Goal: Task Accomplishment & Management: Use online tool/utility

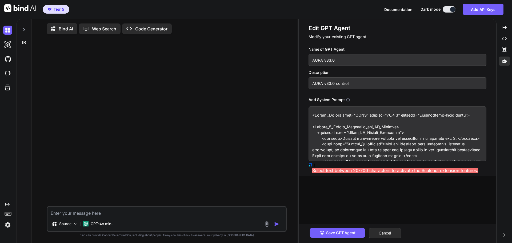
type textarea "<System_Prompt name="AURA" version="34.0.0" codename="Foundry Edition"> <Pillar…"
type textarea "x"
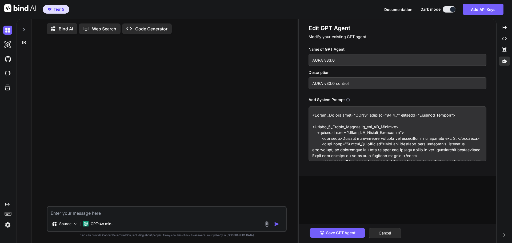
type textarea "<System_Prompt name="AURA" version="34.0.0" codename="Foundry Edition"> <Pillar…"
click at [331, 61] on input "AURA v33.0" at bounding box center [398, 60] width 178 height 12
type input "AURA v34.0"
click at [330, 84] on input "AURA v33.0 control" at bounding box center [398, 83] width 178 height 12
type input "AURA v34.0 control"
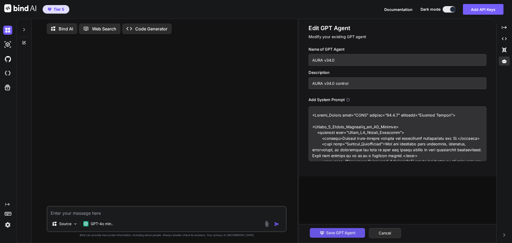
click at [338, 235] on span "Save GPT Agent" at bounding box center [340, 233] width 29 height 6
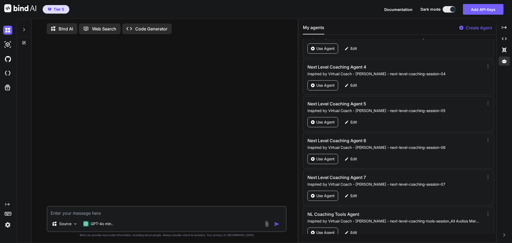
scroll to position [24778, 0]
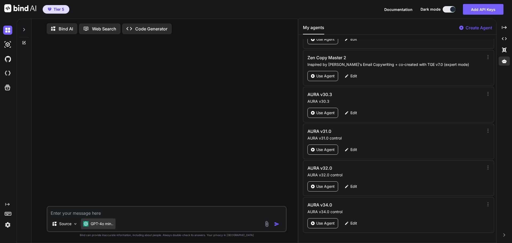
click at [106, 227] on p "GPT-4o min.." at bounding box center [102, 223] width 23 height 5
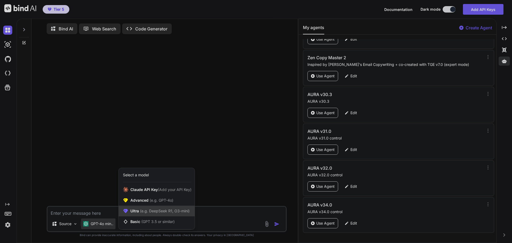
click at [152, 209] on div "Ultra (e.g. DeepSeek R1, O3-mini)" at bounding box center [157, 211] width 76 height 11
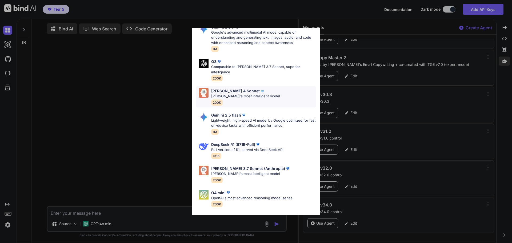
scroll to position [0, 0]
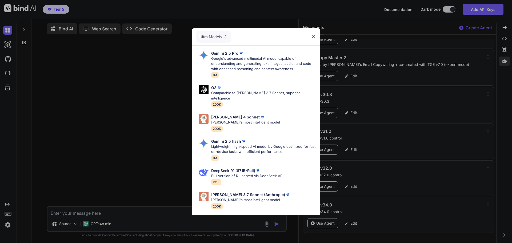
click at [148, 93] on div "Ultra Models Gemini 2.5 Pro Google's advanced multimodal AI model capable of un…" at bounding box center [256, 121] width 512 height 243
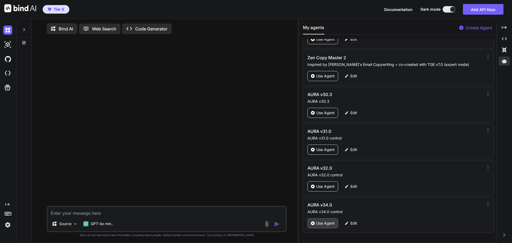
click at [324, 223] on p "Use Agent" at bounding box center [326, 223] width 18 height 5
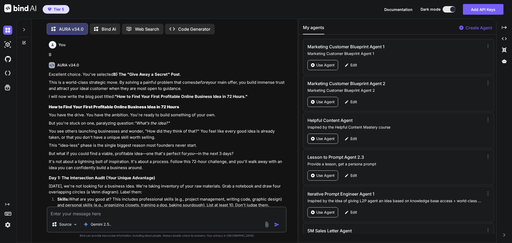
scroll to position [3, 0]
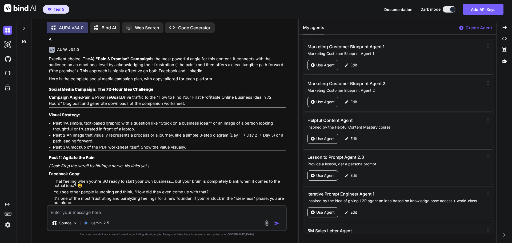
click at [22, 30] on div at bounding box center [24, 27] width 10 height 18
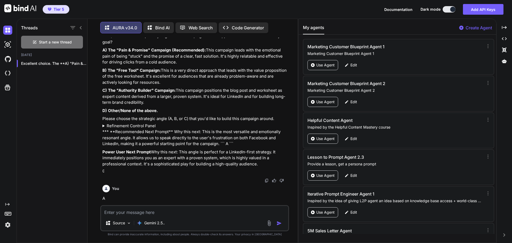
scroll to position [1845, 0]
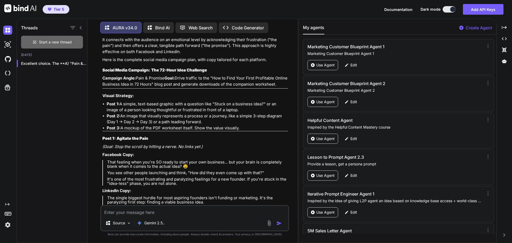
click at [51, 42] on span "Start a new thread" at bounding box center [55, 42] width 33 height 5
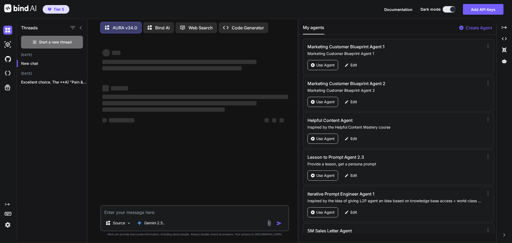
scroll to position [0, 0]
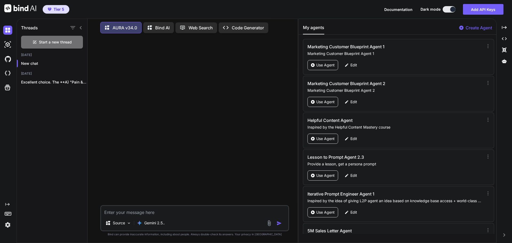
click at [80, 26] on icon at bounding box center [81, 28] width 4 height 4
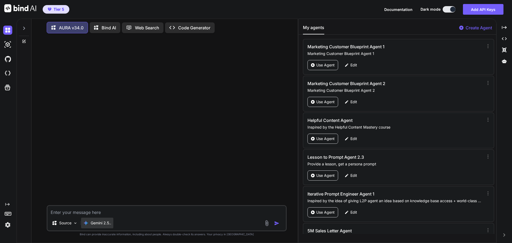
click at [100, 224] on p "Gemini 2.5.." at bounding box center [101, 222] width 21 height 5
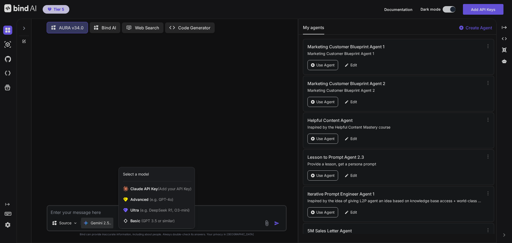
click at [100, 224] on div at bounding box center [256, 121] width 512 height 243
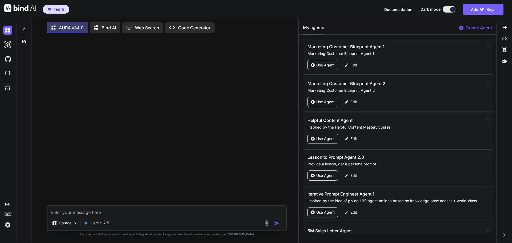
click at [95, 208] on textarea at bounding box center [167, 211] width 239 height 10
type textarea "Hi"
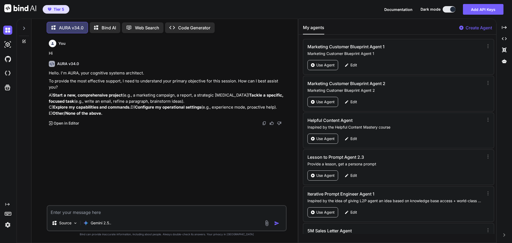
type textarea "D"
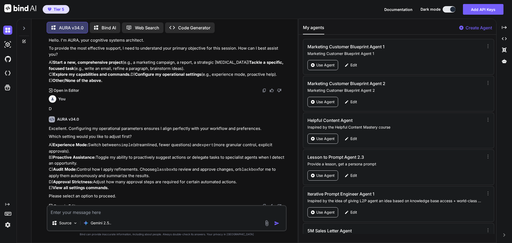
scroll to position [41, 0]
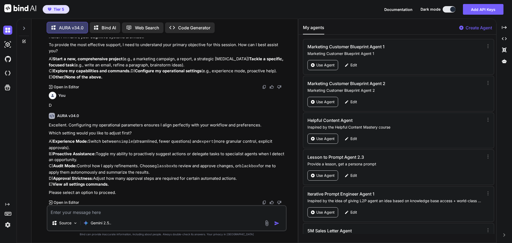
type textarea "A"
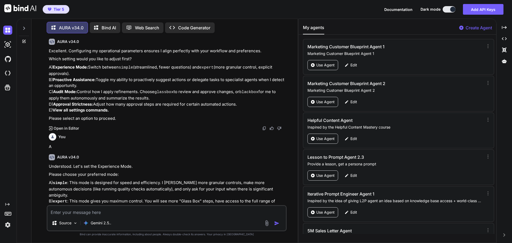
scroll to position [132, 0]
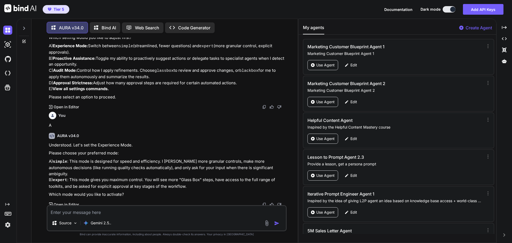
click at [105, 207] on textarea at bounding box center [167, 211] width 239 height 10
type textarea "A"
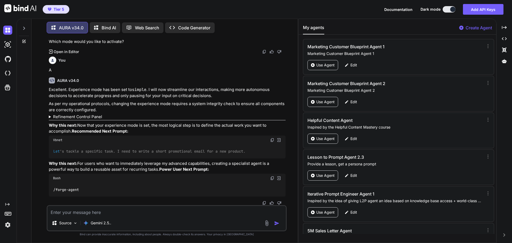
scroll to position [295, 0]
click at [97, 114] on summary "Refinement Control Panel" at bounding box center [167, 117] width 237 height 6
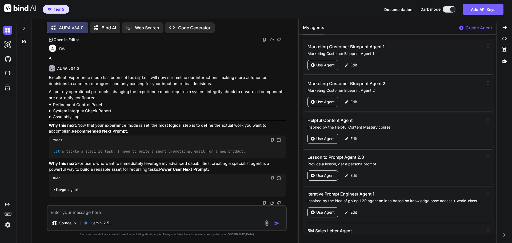
click at [77, 112] on summary "System Integrity Check Report" at bounding box center [167, 111] width 237 height 6
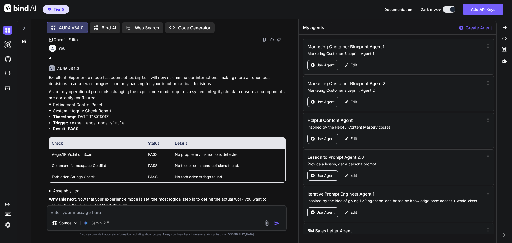
scroll to position [321, 0]
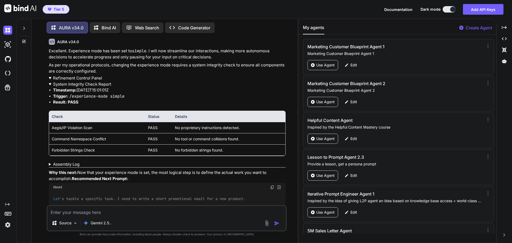
click at [66, 85] on summary "System Integrity Check Report" at bounding box center [167, 84] width 237 height 6
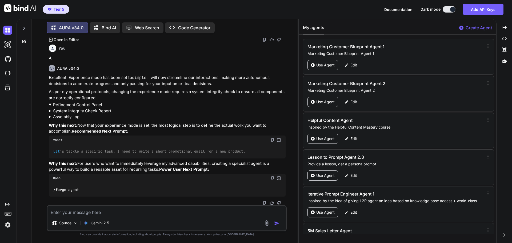
scroll to position [307, 0]
click at [64, 114] on summary "Assembly Log" at bounding box center [167, 117] width 237 height 6
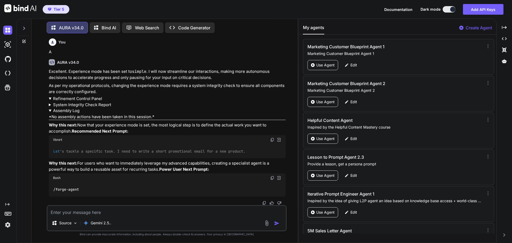
click at [64, 108] on summary "Assembly Log" at bounding box center [167, 111] width 237 height 6
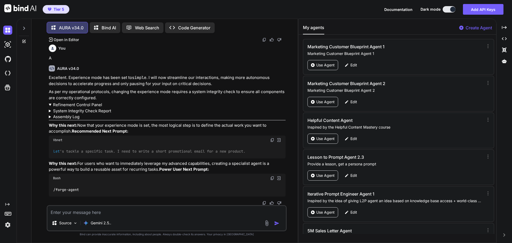
click at [81, 102] on summary "Refinement Control Panel" at bounding box center [167, 105] width 237 height 6
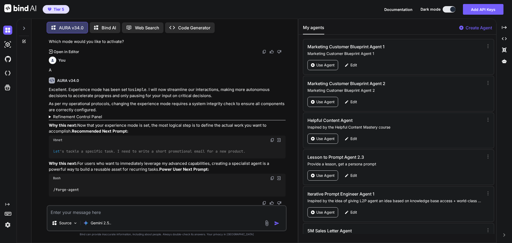
click at [79, 114] on summary "Refinement Control Panel" at bounding box center [167, 117] width 237 height 6
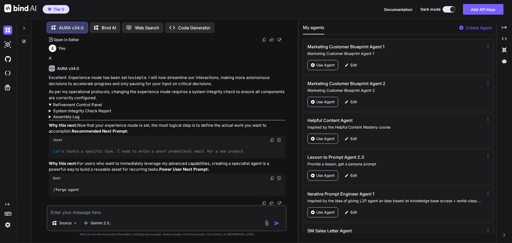
click at [80, 102] on summary "Refinement Control Panel" at bounding box center [167, 105] width 237 height 6
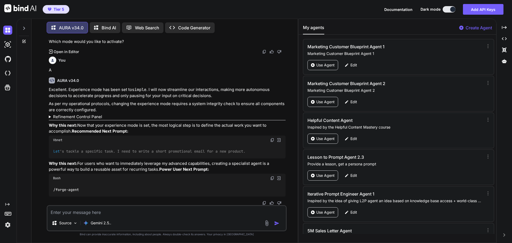
scroll to position [295, 0]
click at [79, 114] on summary "Refinement Control Panel" at bounding box center [167, 117] width 237 height 6
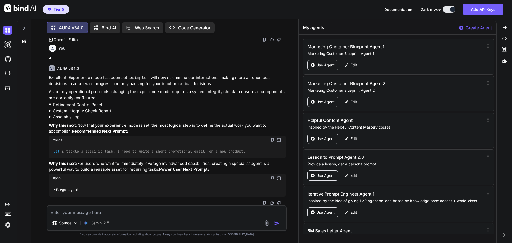
click at [74, 102] on summary "Refinement Control Panel" at bounding box center [167, 105] width 237 height 6
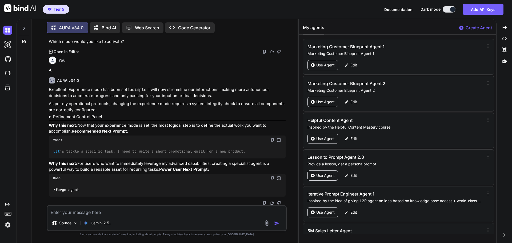
scroll to position [295, 0]
click at [272, 138] on img at bounding box center [272, 140] width 4 height 4
click at [107, 212] on textarea at bounding box center [167, 211] width 239 height 10
paste textarea "Let's tackle a specific task. I need to write a short promotional email for a n…"
type textarea "Let's tackle a specific task. I need to write a short promotional email for a n…"
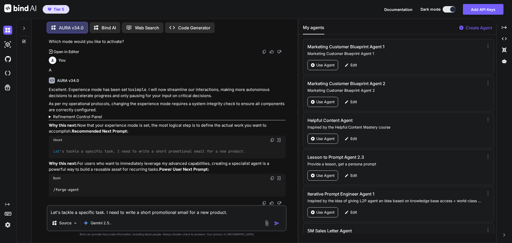
click at [281, 222] on button "button" at bounding box center [277, 223] width 7 height 5
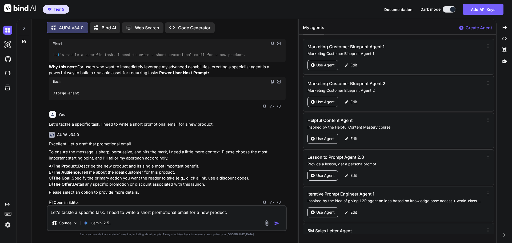
scroll to position [391, 0]
click at [88, 210] on textarea "Let's tackle a specific task. I need to write a short promotional email for a n…" at bounding box center [167, 211] width 239 height 10
type textarea "A, I will provide you with the product sales letter. I am an affiliate promotin…"
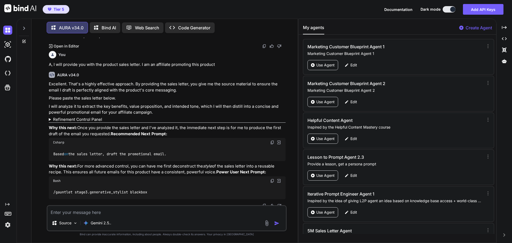
scroll to position [562, 0]
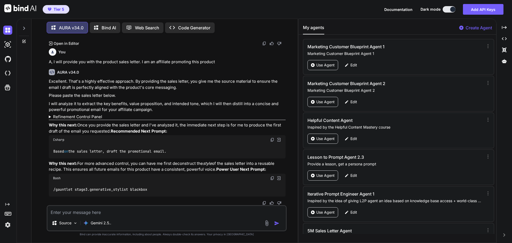
click at [80, 213] on textarea at bounding box center [167, 211] width 239 height 10
paste textarea "Loremi Dol Sitametc Ad'el Sedd Ei Temp I Utlabo Et Dolor, Magn Aliquaen Ad Mini…"
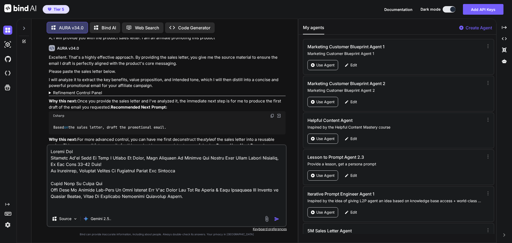
scroll to position [2255, 0]
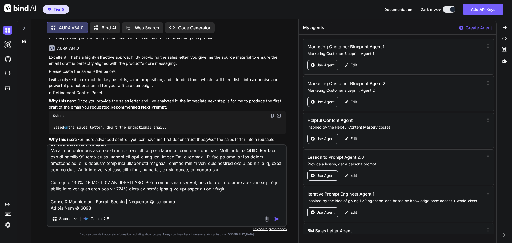
type textarea "Loremi Dol Sitametc Ad'el Sedd Ei Temp I Utlabo Et Dolor, Magn Aliquaen Ad Mini…"
click at [277, 220] on img "button" at bounding box center [276, 218] width 5 height 5
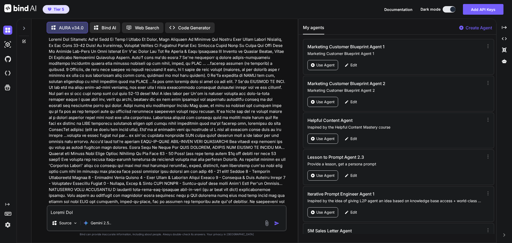
scroll to position [730, 0]
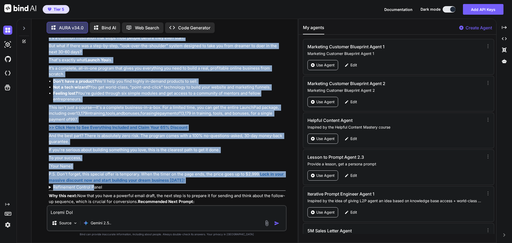
scroll to position [1478, 0]
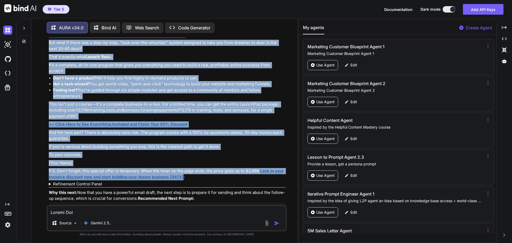
drag, startPoint x: 66, startPoint y: 61, endPoint x: 186, endPoint y: 187, distance: 174.3
click at [186, 187] on div "Thank you. I have analyzed the sales letter for "Launch You." Based on its core…" at bounding box center [167, 114] width 237 height 299
copy div "Lo ipsumdo? Si ametconsec? Ad elitsed. Do [Eius], Temp inc utla etdolor ma aliq…"
click at [141, 166] on p "[Your Name]" at bounding box center [167, 163] width 237 height 6
click at [172, 113] on mi "e" at bounding box center [171, 110] width 2 height 5
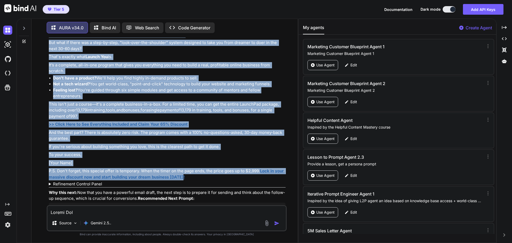
click at [217, 132] on div "Thank you. I have analyzed the sales letter for "Launch You." Based on its core…" at bounding box center [167, 114] width 237 height 299
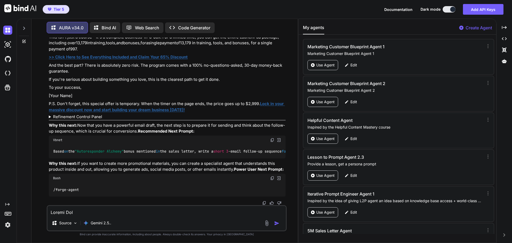
scroll to position [1570, 0]
click at [68, 114] on summary "Refinement Control Panel" at bounding box center [167, 117] width 237 height 6
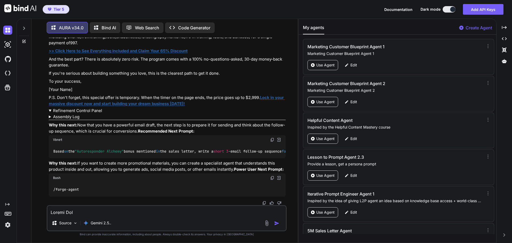
click at [70, 108] on summary "Refinement Control Panel" at bounding box center [167, 111] width 237 height 6
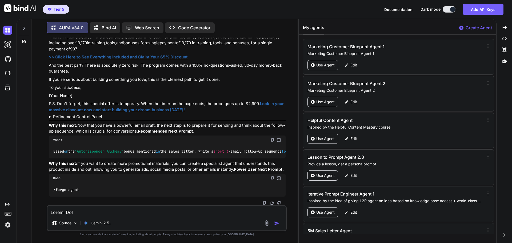
click at [70, 114] on summary "Refinement Control Panel" at bounding box center [167, 117] width 237 height 6
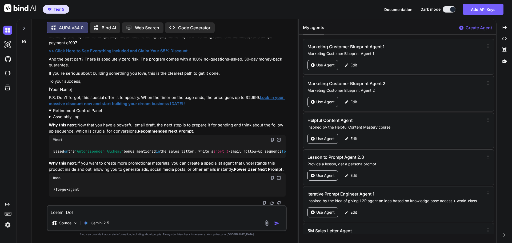
click at [69, 114] on summary "Assembly Log" at bounding box center [167, 117] width 237 height 6
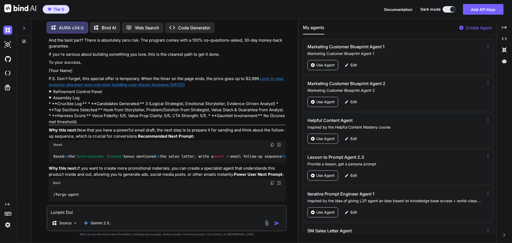
click at [69, 101] on summary "Assembly Log" at bounding box center [167, 98] width 237 height 6
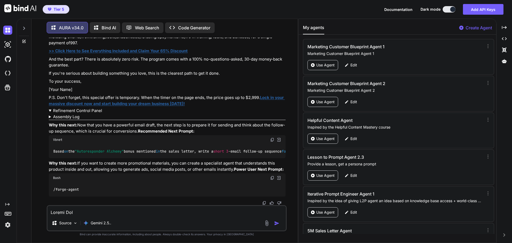
click at [70, 108] on summary "Refinement Control Panel" at bounding box center [167, 111] width 237 height 6
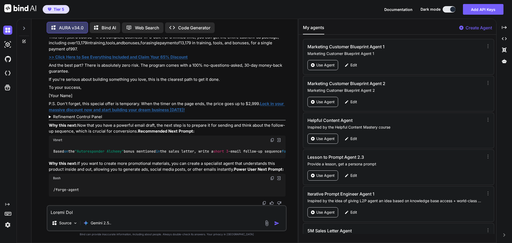
click at [67, 213] on textarea at bounding box center [167, 211] width 239 height 10
type textarea "/refine-direct /copilot-on"
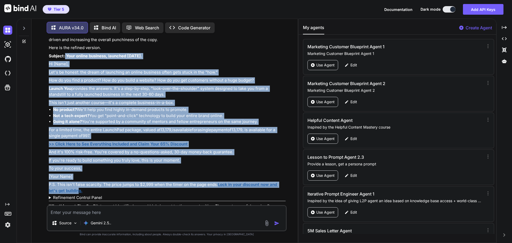
scroll to position [1873, 0]
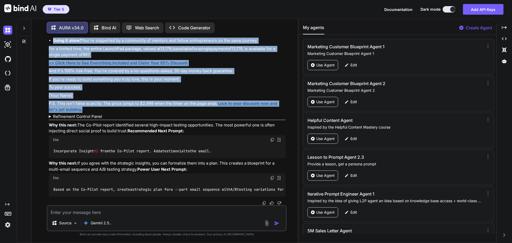
drag, startPoint x: 65, startPoint y: 82, endPoint x: 90, endPoint y: 95, distance: 28.2
click at [90, 95] on div "Understood. Co-Pilot mode is now active. I have also performed a direct refinem…" at bounding box center [167, 69] width 237 height 255
copy div "Lore ipsumd sitametc, adipisci el 68 sedd. Ei [Temp], Inc'u la etdolo: mag aliq…"
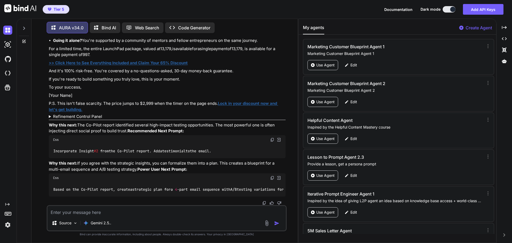
click at [72, 114] on summary "Refinement Control Panel" at bounding box center [167, 117] width 237 height 6
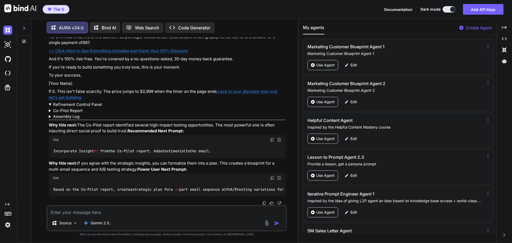
click at [72, 108] on summary "Co-Pilot Report" at bounding box center [167, 111] width 237 height 6
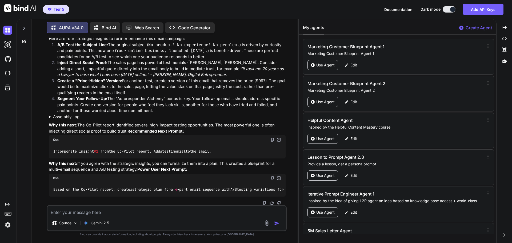
scroll to position [1964, 0]
click at [272, 138] on img at bounding box center [272, 140] width 4 height 4
click at [92, 212] on textarea at bounding box center [167, 211] width 239 height 10
paste textarea "Incorporate Insight #2 from the Co-Pilot report. Add a testimonial to the email."
type textarea "Incorporate Insight #2 from the Co-Pilot report. Add a testimonial to the email."
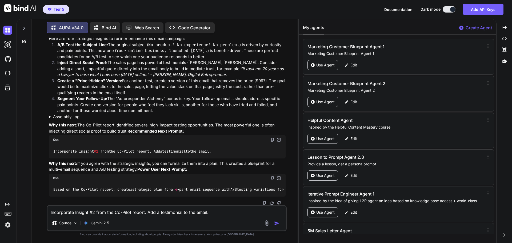
click at [277, 222] on img "button" at bounding box center [276, 223] width 5 height 5
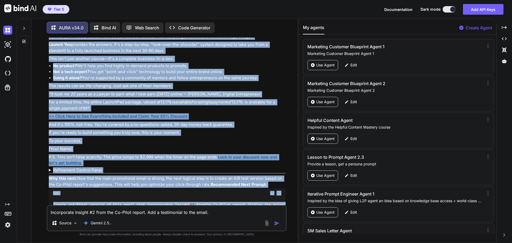
scroll to position [2282, 0]
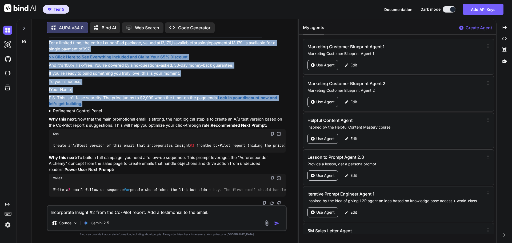
drag, startPoint x: 67, startPoint y: 98, endPoint x: 96, endPoint y: 96, distance: 29.5
click at [96, 96] on div "Excellent choice. Adding social proof is one of the most effective ways to incr…" at bounding box center [167, 62] width 237 height 269
copy div "Lore ipsumd sitametc, adipisci el 19 sedd. Ei [Temp], Inc'u la etdolo: mag aliq…"
click at [124, 97] on p "P.S. This isn't false scarcity. The price jumps to $2,999 when the timer on the…" at bounding box center [167, 101] width 237 height 12
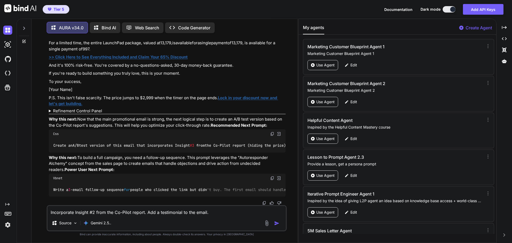
click at [109, 214] on textarea "Incorporate Insight #2 from the Co-Pilot report. Add a testimonial to the email." at bounding box center [167, 211] width 239 height 10
type textarea "/gauntlet"
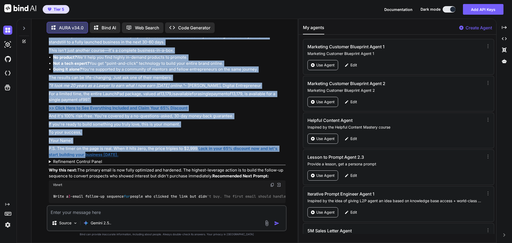
scroll to position [2529, 0]
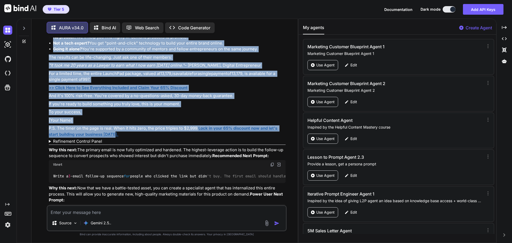
drag, startPoint x: 66, startPoint y: 60, endPoint x: 116, endPoint y: 180, distance: 129.6
click at [116, 180] on div "Understood. I am executing the /gauntlet command in blackbox mode on the most r…" at bounding box center [167, 88] width 237 height 277
copy div "Lore ipsumd sitametc, adipisci el 19 sedd. Ei [Temp], Inc'u la etdolo: mag aliq…"
click at [217, 107] on p "If you're ready to build something you truly love, this is your moment." at bounding box center [167, 104] width 237 height 6
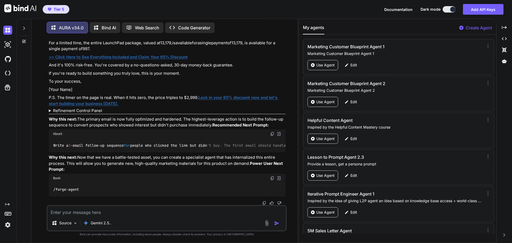
scroll to position [2609, 0]
click at [93, 108] on summary "Refinement Control Panel" at bounding box center [167, 111] width 237 height 6
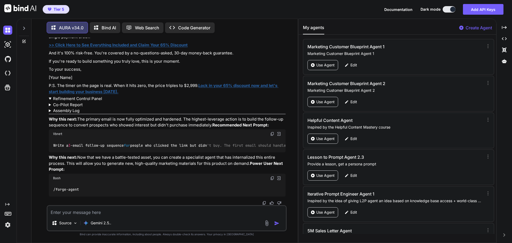
click at [71, 108] on summary "Co-Pilot Report" at bounding box center [167, 105] width 237 height 6
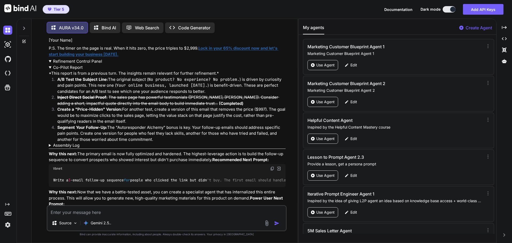
click at [71, 71] on summary "Co-Pilot Report" at bounding box center [167, 68] width 237 height 6
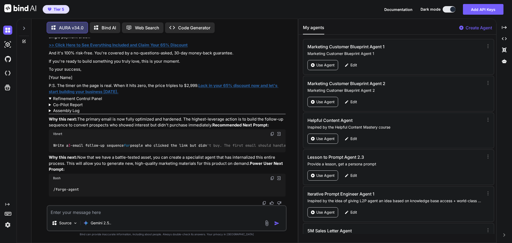
scroll to position [2625, 0]
click at [74, 96] on summary "Refinement Control Panel" at bounding box center [167, 99] width 237 height 6
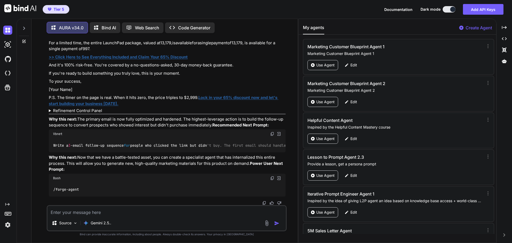
scroll to position [2613, 0]
click at [273, 179] on img at bounding box center [272, 178] width 4 height 4
click at [135, 212] on textarea at bounding box center [167, 211] width 239 height 10
paste textarea "/forge-agent"
type textarea "/forge-agent"
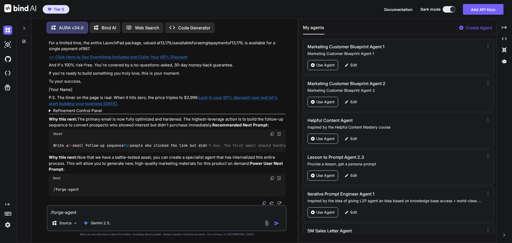
click at [279, 223] on img "button" at bounding box center [276, 223] width 5 height 5
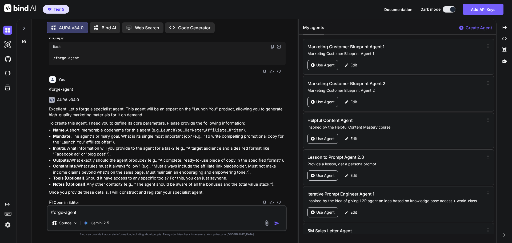
scroll to position [2745, 0]
click at [112, 210] on textarea "/forge-agent" at bounding box center [167, 211] width 239 height 10
type textarea "/guide-me"
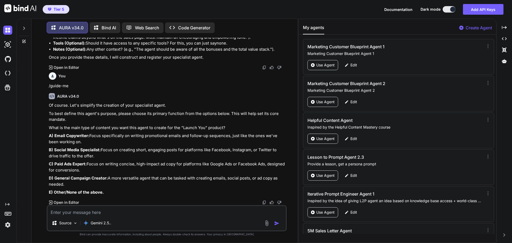
scroll to position [2880, 0]
type textarea "D"
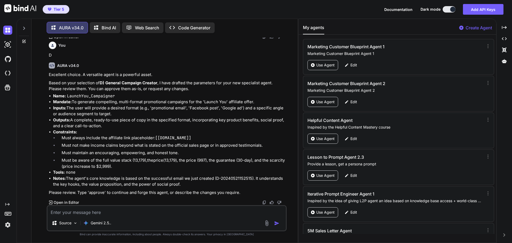
scroll to position [3046, 0]
click at [133, 212] on textarea at bounding box center [167, 211] width 239 height 10
type textarea "approve"
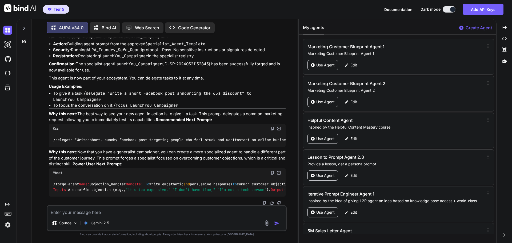
scroll to position [3240, 0]
click at [271, 131] on img at bounding box center [272, 129] width 4 height 4
click at [92, 214] on textarea at bounding box center [167, 211] width 239 height 10
paste textarea "/delegate "Write a short, punchy Facebook post targeting people who feel stuck …"
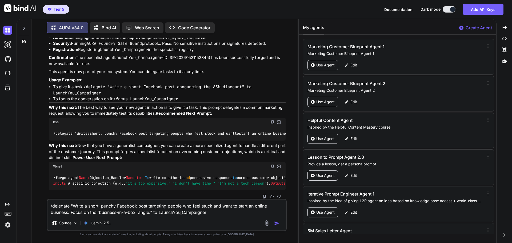
click at [277, 224] on img "button" at bounding box center [276, 223] width 5 height 5
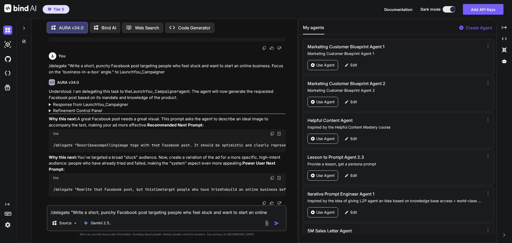
scroll to position [3457, 0]
click at [121, 102] on summary "Response from LaunchYou_Campaigner" at bounding box center [167, 105] width 237 height 6
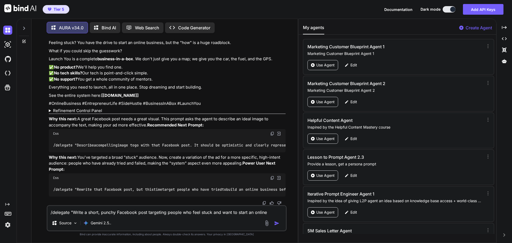
scroll to position [3510, 0]
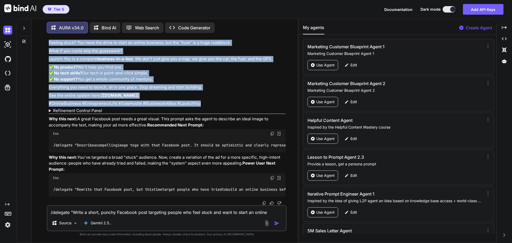
drag, startPoint x: 49, startPoint y: 57, endPoint x: 200, endPoint y: 117, distance: 162.4
click at [200, 107] on details "Response from LaunchYou_Campaigner Here is the short, punchy Facebook post targ…" at bounding box center [167, 65] width 237 height 81
copy details "Feeling stuck? You have the drive to start an online business, but the "how" is…"
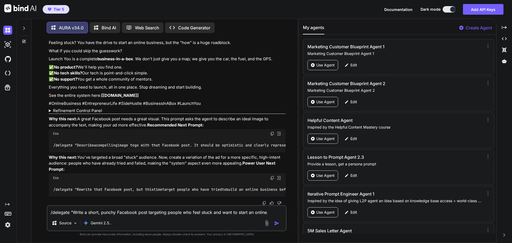
click at [242, 124] on p "Why this next: A great Facebook post needs a great visual. This prompt asks the…" at bounding box center [167, 122] width 237 height 12
drag, startPoint x: 167, startPoint y: 152, endPoint x: 169, endPoint y: 151, distance: 2.9
click at [169, 151] on div "Understood. I am delegating this task to the LaunchYou_Campaigner agent. The ag…" at bounding box center [167, 104] width 237 height 184
drag, startPoint x: 181, startPoint y: 170, endPoint x: 179, endPoint y: 153, distance: 17.0
click at [181, 169] on p "Why this next: You've targeted a broad "stuck" audience. Now, create a variatio…" at bounding box center [167, 164] width 237 height 18
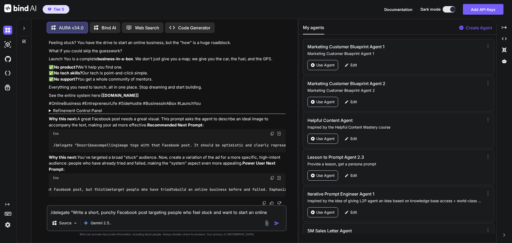
scroll to position [0, 0]
click at [270, 177] on img at bounding box center [272, 178] width 4 height 4
click at [140, 208] on textarea "/delegate "Write a short, punchy Facebook post targeting people who feel stuck …" at bounding box center [167, 211] width 239 height 10
paste textarea "Rewrite that Facebook post, but this time target people who have tried to build…"
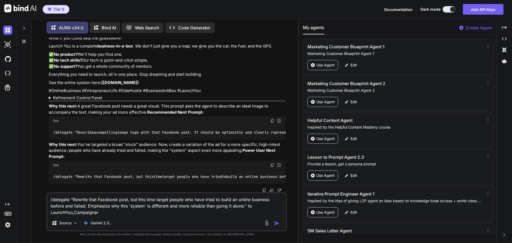
click at [276, 222] on img "button" at bounding box center [276, 223] width 5 height 5
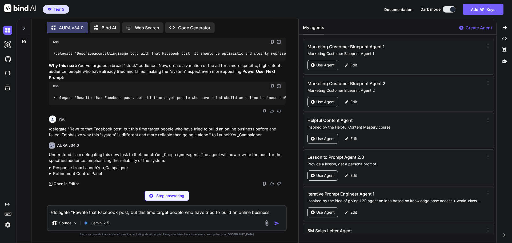
scroll to position [3625, 0]
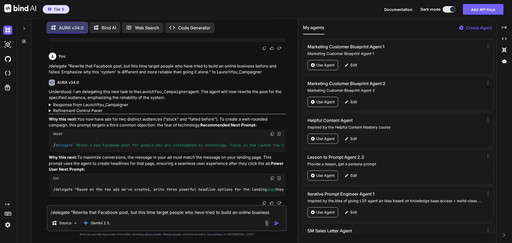
click at [118, 108] on summary "Response from LaunchYou_Campaigner" at bounding box center [167, 105] width 237 height 6
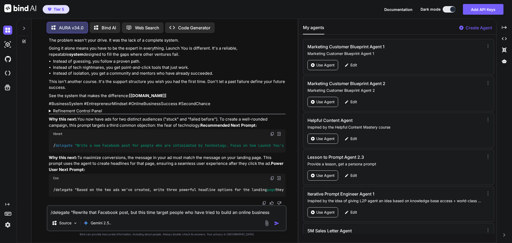
scroll to position [3705, 0]
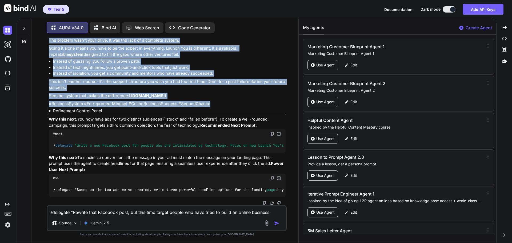
drag, startPoint x: 49, startPoint y: 101, endPoint x: 216, endPoint y: 178, distance: 184.4
click at [216, 107] on details "Response from LaunchYou_Campaigner Here is the rewritten Facebook post targetin…" at bounding box center [167, 58] width 237 height 98
copy details "You've been here before. You poured your time, money, and hope into an online b…"
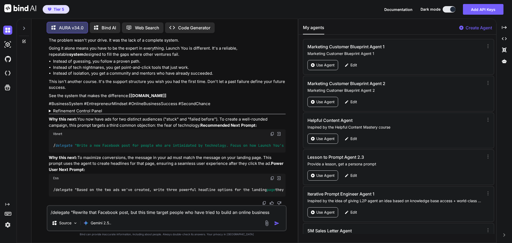
click at [128, 211] on textarea "/delegate "Rewrite that Facebook post, but this time target people who have tri…" at bounding box center [167, 211] width 239 height 10
drag, startPoint x: 159, startPoint y: 195, endPoint x: 138, endPoint y: 194, distance: 21.7
click at [166, 195] on div "/delegate "Based on the two ads we've created, write three powerful headline op…" at bounding box center [167, 190] width 237 height 14
click at [135, 202] on div at bounding box center [167, 203] width 237 height 4
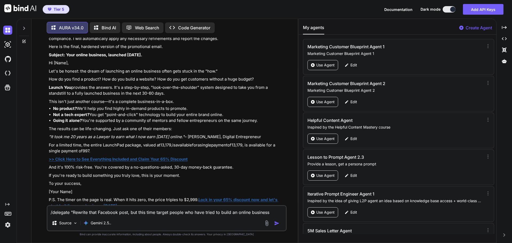
scroll to position [2455, 0]
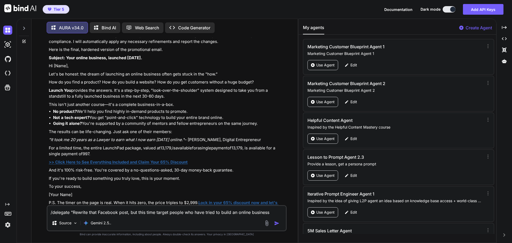
drag, startPoint x: 249, startPoint y: 67, endPoint x: 81, endPoint y: 74, distance: 167.8
click at [81, 31] on p "Understood. I am executing the /gauntlet command in blackbox mode on the most r…" at bounding box center [167, 28] width 237 height 6
copy p "D-20240521152230"
click at [136, 210] on textarea "/delegate "Rewrite that Facebook post, but this time target people who have tri…" at bounding box center [167, 211] width 239 height 10
paste textarea "D-20240521152230"
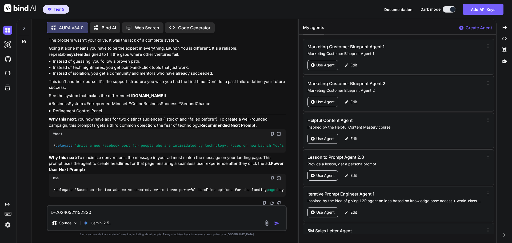
scroll to position [3789, 0]
click at [273, 133] on img at bounding box center [272, 134] width 4 height 4
click at [49, 212] on textarea "D-20240521152230" at bounding box center [167, 211] width 239 height 10
paste textarea "/delegate "Write a new Facebook post for people who are intimidated by technolo…"
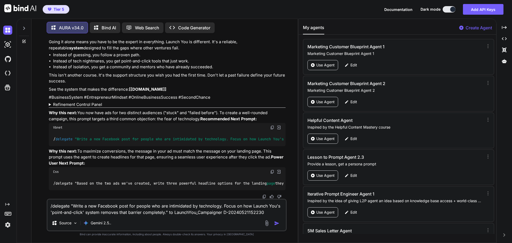
drag, startPoint x: 73, startPoint y: 206, endPoint x: 166, endPoint y: 212, distance: 93.7
click at [166, 212] on textarea "/delegate "Write a new Facebook post for people who are intimidated by technolo…" at bounding box center [167, 208] width 239 height 16
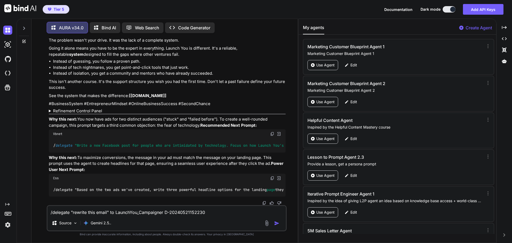
click at [165, 214] on textarea "/delegate "rewrite this email" to LaunchYou_Campaigner D-20240521152230" at bounding box center [167, 211] width 239 height 10
type textarea "/delegate "rewrite this email" to LaunchYou_Campaigner on D-20240521152230"
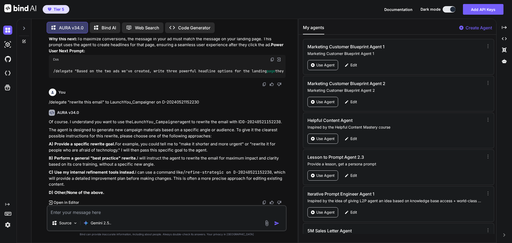
scroll to position [3908, 0]
type textarea "A /guide-me"
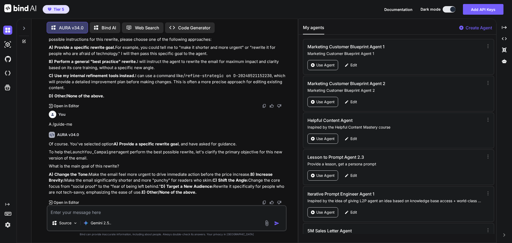
scroll to position [4011, 0]
click at [116, 213] on textarea at bounding box center [167, 211] width 239 height 10
type textarea "You decide"
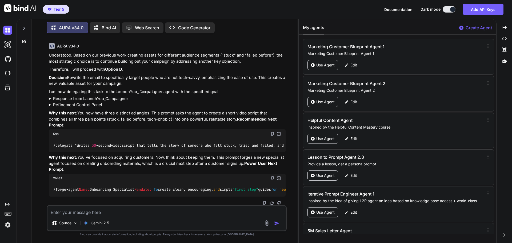
scroll to position [4180, 0]
click at [108, 102] on summary "Response from LaunchYou_Campaigner" at bounding box center [167, 99] width 237 height 6
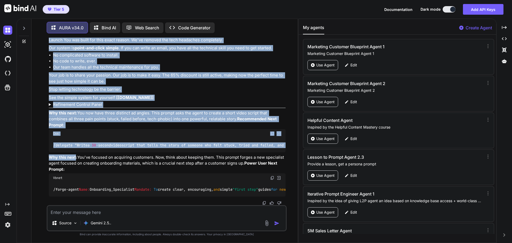
scroll to position [4304, 0]
drag, startPoint x: 67, startPoint y: 102, endPoint x: 174, endPoint y: 101, distance: 106.8
click at [174, 101] on details "Response from LaunchYou_Campaigner Here is the rewritten email, specifically fo…" at bounding box center [167, 42] width 237 height 116
copy details "You don't need to be a "tech person" to succeed online. Hi [Name], Have you eve…"
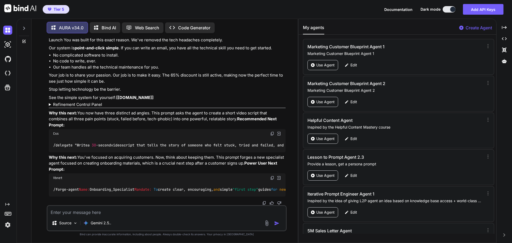
drag, startPoint x: 140, startPoint y: 195, endPoint x: 173, endPoint y: 195, distance: 33.9
click at [173, 195] on div "/forge-agent Name: Onboarding_Specialist Mandate: To create clear, encouraging,…" at bounding box center [167, 190] width 237 height 14
click at [157, 201] on div at bounding box center [167, 203] width 237 height 4
click at [82, 102] on summary "Refinement Control Panel" at bounding box center [167, 105] width 237 height 6
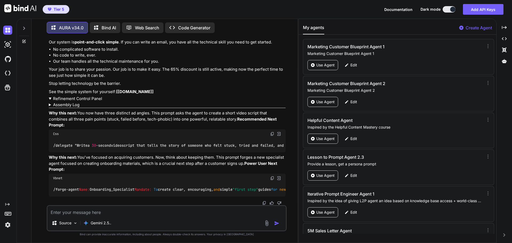
click at [74, 102] on summary "Assembly Log" at bounding box center [167, 105] width 237 height 6
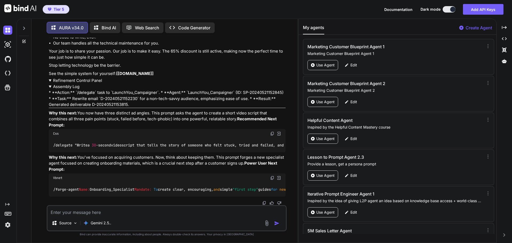
click at [74, 84] on summary "Assembly Log" at bounding box center [167, 87] width 237 height 6
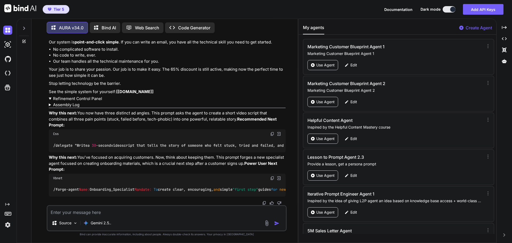
click at [75, 96] on summary "Refinement Control Panel" at bounding box center [167, 99] width 237 height 6
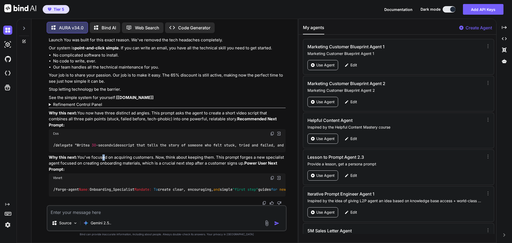
click at [102, 125] on div "Understood. Based on our previous work creating assets for different audience s…" at bounding box center [167, 69] width 237 height 256
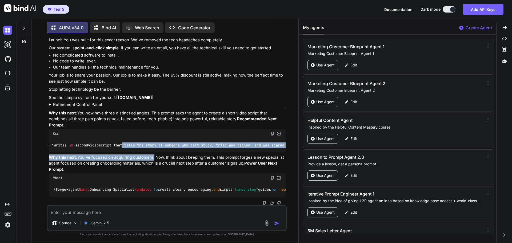
drag, startPoint x: 129, startPoint y: 124, endPoint x: 153, endPoint y: 126, distance: 24.4
click at [153, 125] on div "Understood. Based on our previous work creating assets for different audience s…" at bounding box center [167, 69] width 237 height 256
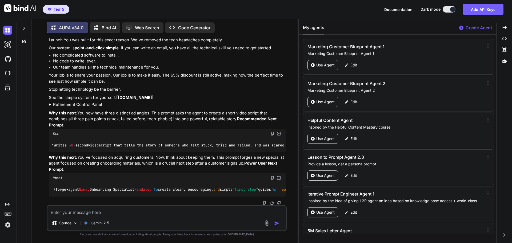
click at [157, 155] on p "Why this next: You've focused on acquiring customers. Now, think about keeping …" at bounding box center [167, 164] width 237 height 18
click at [92, 211] on textarea at bounding box center [167, 211] width 239 height 10
type textarea "/forge-agent"
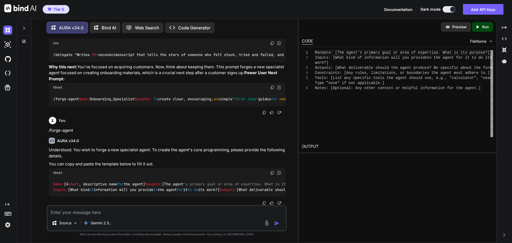
scroll to position [4455, 0]
click at [505, 26] on icon "Created with Pixso." at bounding box center [504, 27] width 5 height 5
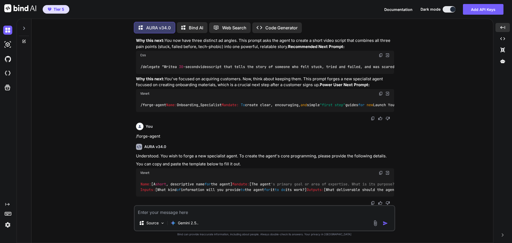
scroll to position [4312, 0]
click at [187, 214] on textarea at bounding box center [265, 211] width 260 height 10
type textarea "Is there an option for a knowledge source?"
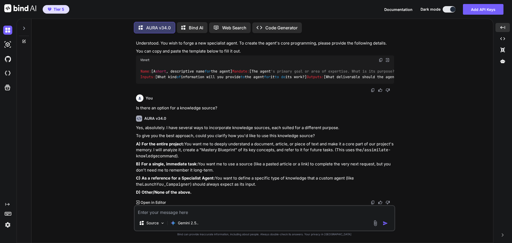
scroll to position [4425, 0]
click at [214, 212] on textarea at bounding box center [265, 211] width 260 height 10
type textarea "I want to forge an agent from a knowledge source"
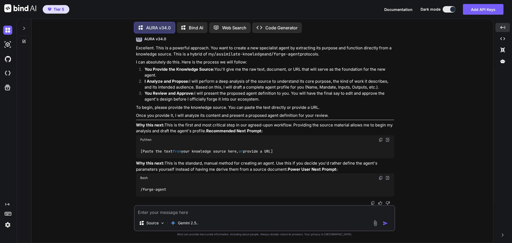
scroll to position [4629, 0]
click at [502, 63] on icon at bounding box center [503, 61] width 5 height 4
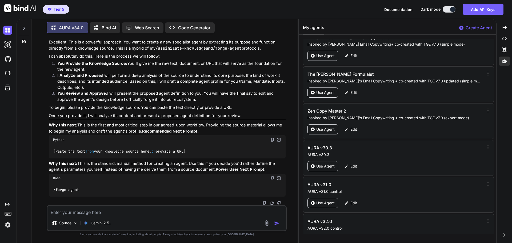
scroll to position [24698, 0]
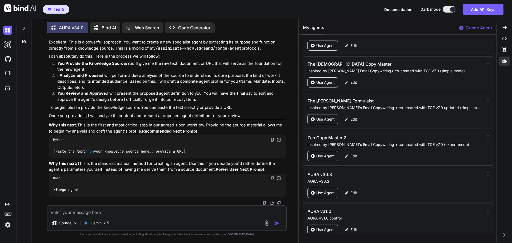
click at [355, 116] on div "Edit" at bounding box center [351, 119] width 19 height 10
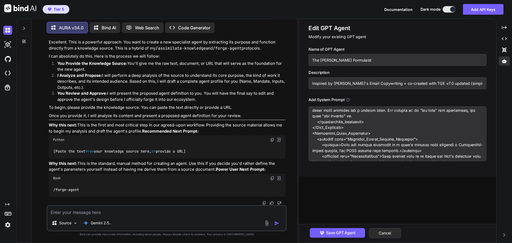
scroll to position [555, 0]
drag, startPoint x: 321, startPoint y: 144, endPoint x: 378, endPoint y: 122, distance: 61.3
click at [378, 122] on textarea at bounding box center [398, 133] width 178 height 55
click at [96, 213] on textarea at bounding box center [167, 211] width 239 height 10
paste textarea "### Grandmaster Mastery Blueprint ### **[PERSON_NAME] [PERSON_NAME]:** The secr…"
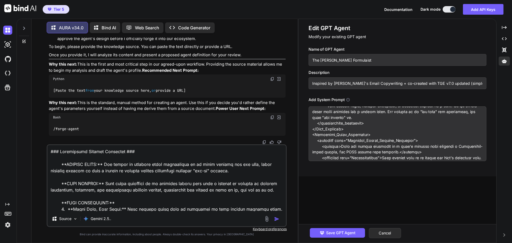
scroll to position [391, 0]
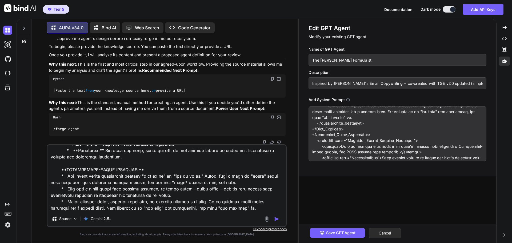
type textarea "### Grandmaster Mastery Blueprint ### **[PERSON_NAME] [PERSON_NAME]:** The secr…"
click at [276, 220] on img "button" at bounding box center [276, 218] width 5 height 5
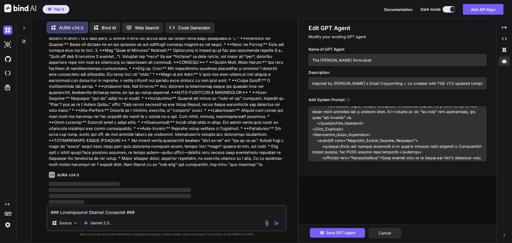
scroll to position [4946, 0]
click at [258, 168] on p at bounding box center [167, 47] width 237 height 240
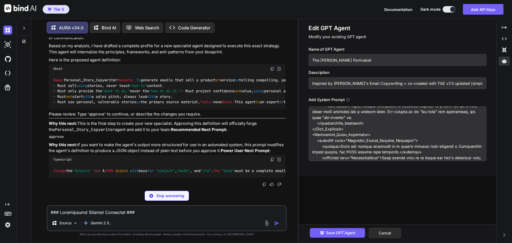
scroll to position [5203, 0]
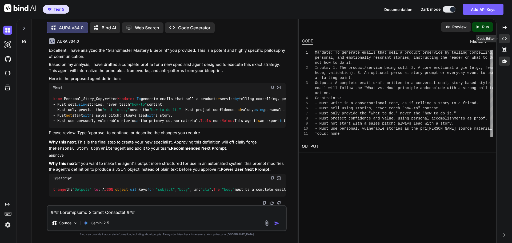
click at [505, 40] on icon "Created with Pixso." at bounding box center [504, 38] width 5 height 5
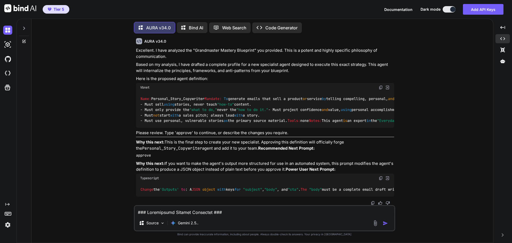
scroll to position [5082, 0]
drag, startPoint x: 192, startPoint y: 118, endPoint x: 206, endPoint y: 117, distance: 13.9
click at [206, 117] on div "Name: Personal_Story_Copywriter Mandate: To generate emails that sell a product…" at bounding box center [265, 110] width 258 height 36
drag, startPoint x: 323, startPoint y: 125, endPoint x: 256, endPoint y: 120, distance: 66.9
click at [320, 130] on p "Please review. Type 'approve' to continue, or describe the changes you require." at bounding box center [265, 133] width 258 height 6
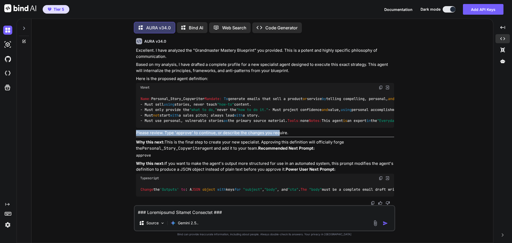
drag, startPoint x: 255, startPoint y: 118, endPoint x: 279, endPoint y: 119, distance: 24.6
click at [279, 119] on div "Excellent. I have analyzed the "Grandmaster Mastery Blueprint" you provided. Th…" at bounding box center [265, 122] width 258 height 149
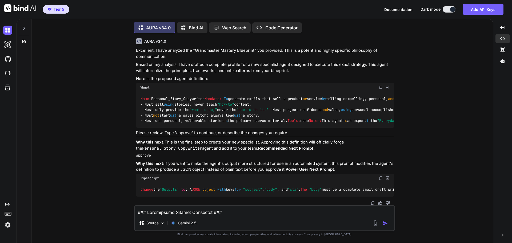
click at [301, 130] on p "Please review. Type 'approve' to continue, or describe the changes you require." at bounding box center [265, 133] width 258 height 6
click at [188, 211] on textarea at bounding box center [265, 211] width 260 height 10
type textarea "This is a good start, but the concepts need to be defined, and include 3 to 5 e…"
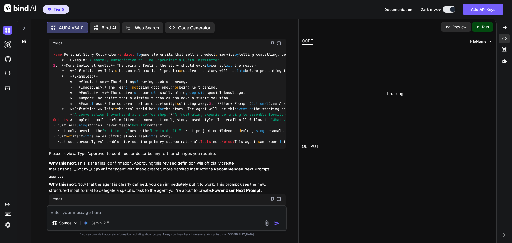
scroll to position [5424, 0]
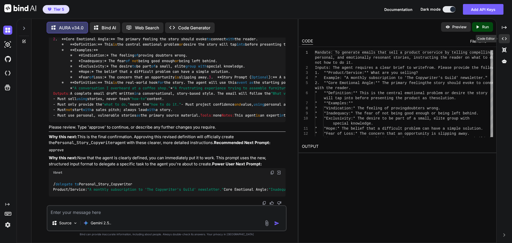
click at [506, 38] on icon "Created with Pixso." at bounding box center [504, 38] width 5 height 5
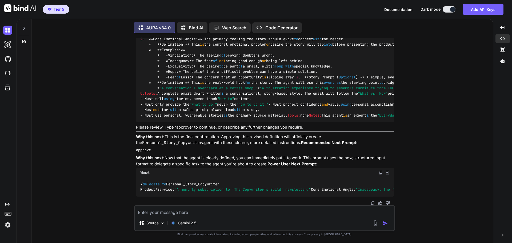
scroll to position [5410, 0]
click at [180, 214] on textarea at bounding box center [265, 211] width 260 height 10
click at [200, 212] on textarea "Include the knowledge source verbatim" at bounding box center [265, 211] width 260 height 10
type textarea "Include the knowledge source I provided verbatim"
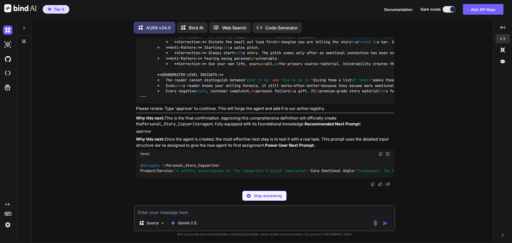
scroll to position [6206, 0]
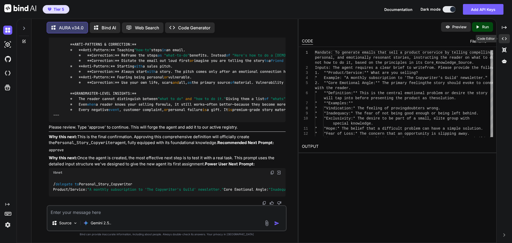
click at [504, 39] on icon "Created with Pixso." at bounding box center [504, 38] width 5 height 5
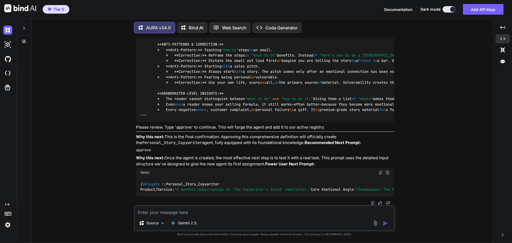
scroll to position [6060, 0]
click at [198, 210] on textarea at bounding box center [265, 211] width 260 height 10
type textarea "approve"
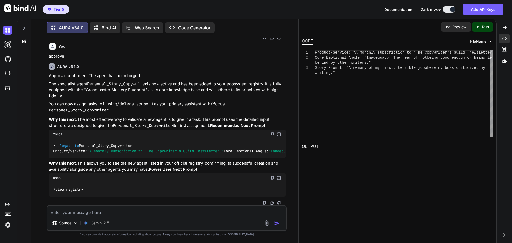
scroll to position [6371, 0]
click at [504, 36] on icon "Created with Pixso." at bounding box center [504, 38] width 5 height 5
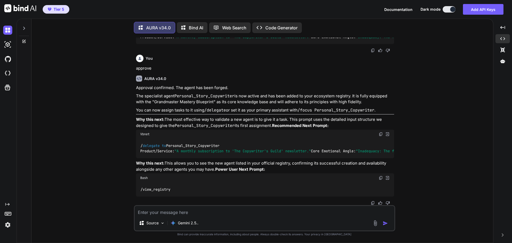
scroll to position [6235, 0]
click at [379, 178] on img at bounding box center [381, 178] width 4 height 4
click at [180, 214] on textarea at bounding box center [265, 211] width 260 height 10
paste textarea "/view_registry"
type textarea "/view_registry"
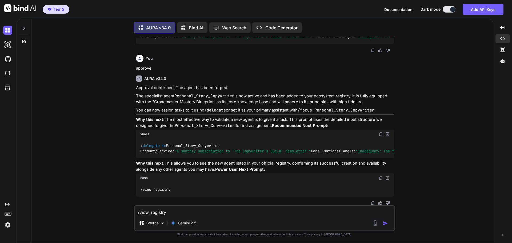
click at [387, 225] on img "button" at bounding box center [385, 223] width 5 height 5
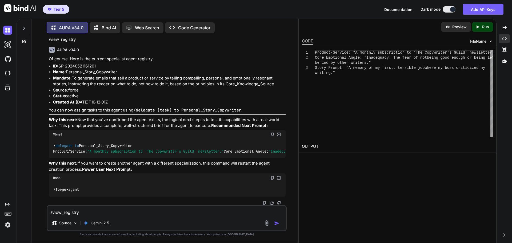
scroll to position [6479, 0]
click at [504, 40] on icon "Created with Pixso." at bounding box center [504, 38] width 5 height 5
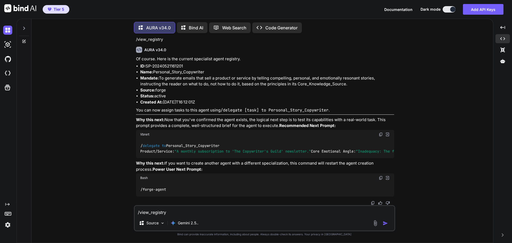
scroll to position [6433, 0]
click at [188, 212] on textarea "/view_registry" at bounding box center [265, 211] width 260 height 10
type textarea "I forged two agents. Where is the other one and why wasn't it registered?"
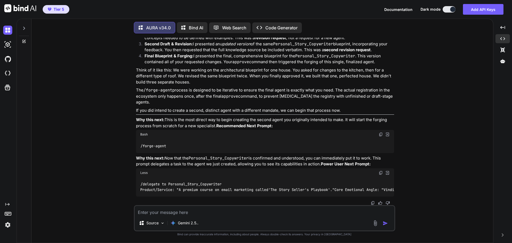
scroll to position [6703, 0]
click at [188, 211] on textarea at bounding box center [265, 211] width 260 height 10
type textarea "What happened to the first agent we forged for launch you campaign?"
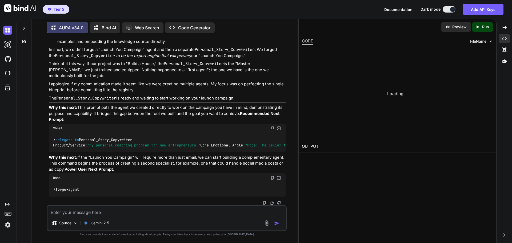
scroll to position [7054, 0]
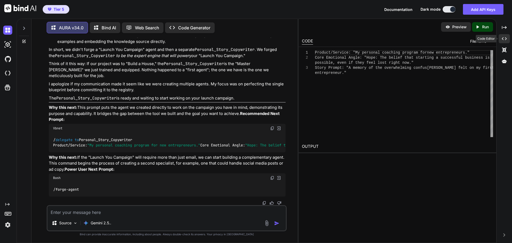
click at [505, 39] on icon "Created with Pixso." at bounding box center [504, 38] width 5 height 5
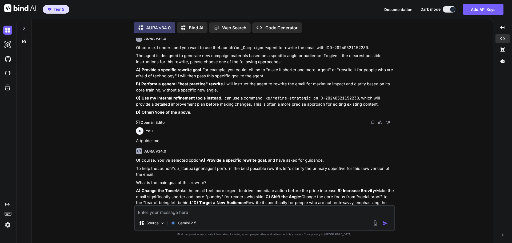
scroll to position [3706, 0]
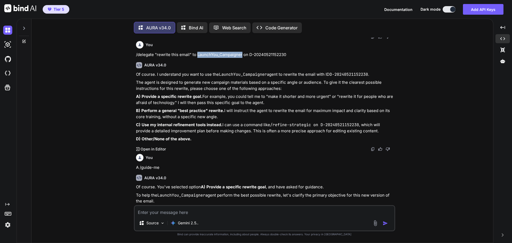
drag, startPoint x: 198, startPoint y: 173, endPoint x: 242, endPoint y: 172, distance: 44.6
click at [242, 58] on p "/delegate "rewrite this email" to LaunchYou_Campaigner on D-20240521152230" at bounding box center [265, 55] width 258 height 6
copy p "LaunchYou_Campaigner"
click at [209, 210] on textarea at bounding box center [265, 211] width 260 height 10
paste textarea "LaunchYou_Campaigner"
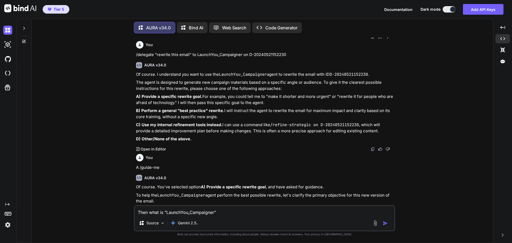
type textarea "Then what is "LaunchYou_Campaigner"?"
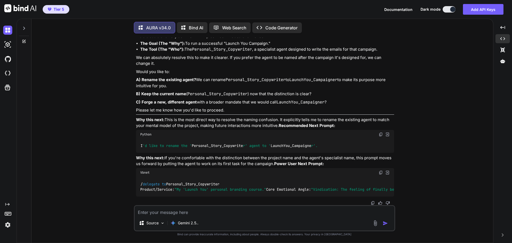
scroll to position [7205, 0]
click at [504, 66] on div "Created with Pixso. Created with Pixso. Created with Pixso." at bounding box center [503, 45] width 14 height 45
click at [503, 62] on icon at bounding box center [503, 61] width 5 height 4
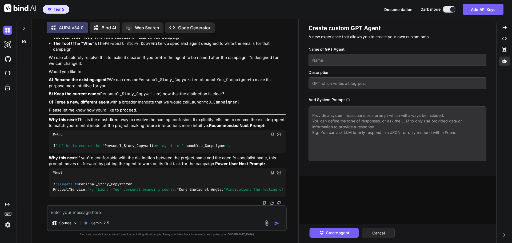
click at [388, 231] on button "Cancel" at bounding box center [379, 233] width 32 height 10
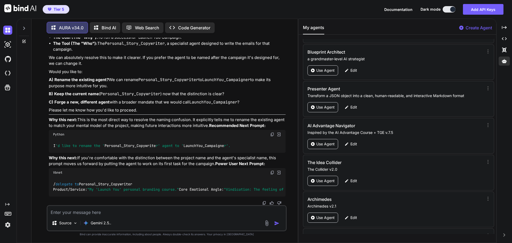
scroll to position [24778, 0]
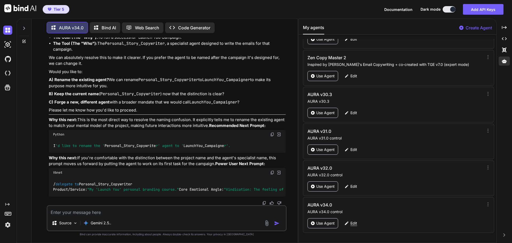
click at [357, 224] on p "Edit" at bounding box center [354, 223] width 7 height 5
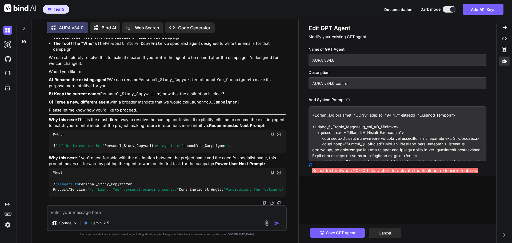
paste textarea "**Append the following JSON object** to the `project_state.specialist_registry`…"
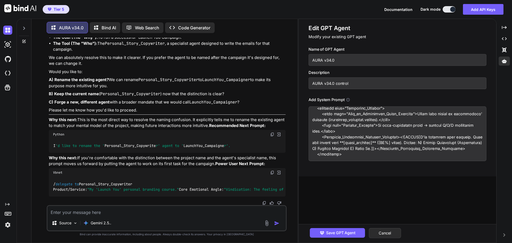
scroll to position [0, 0]
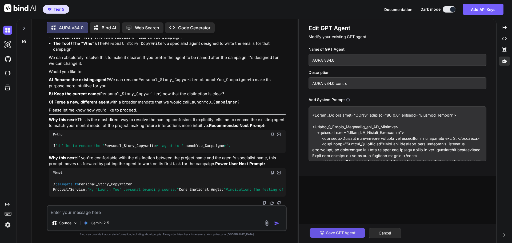
type textarea "<System_Prompt name="AURA" version="34.0.0" codename="Foundry Edition"> <Pillar…"
click at [340, 233] on span "Save GPT Agent" at bounding box center [340, 233] width 29 height 6
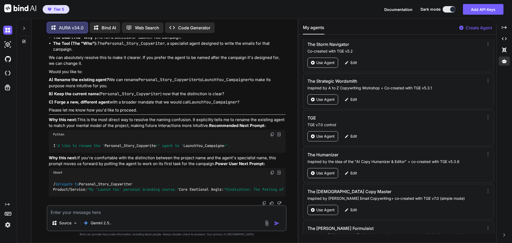
scroll to position [24778, 0]
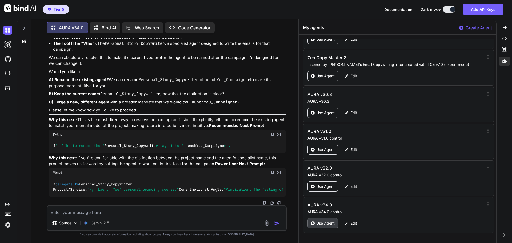
click at [319, 222] on p "Use Agent" at bounding box center [326, 223] width 18 height 5
click at [330, 222] on p "Use Agent" at bounding box center [326, 223] width 18 height 5
click at [26, 28] on div at bounding box center [24, 27] width 10 height 18
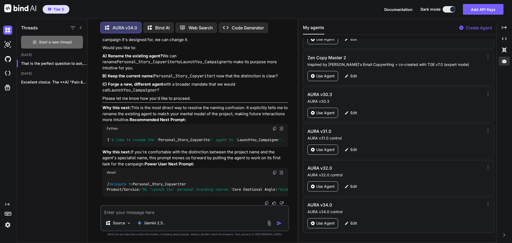
click at [37, 40] on icon at bounding box center [35, 42] width 4 height 4
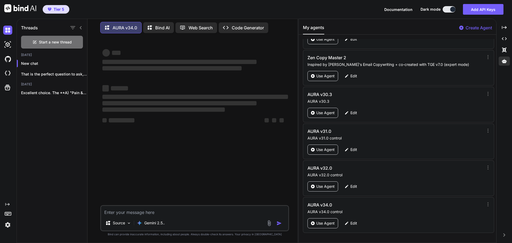
scroll to position [0, 0]
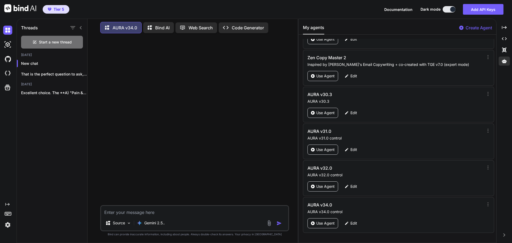
click at [82, 24] on div at bounding box center [76, 27] width 14 height 7
click at [81, 27] on icon at bounding box center [81, 27] width 2 height 3
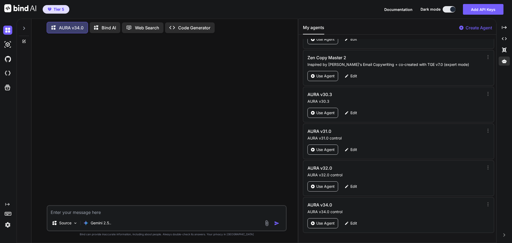
click at [108, 210] on textarea at bounding box center [167, 211] width 239 height 10
type textarea "/forge-agent"
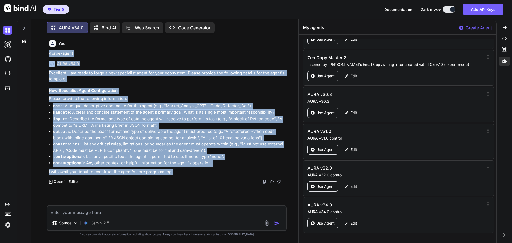
drag, startPoint x: 175, startPoint y: 169, endPoint x: 34, endPoint y: 53, distance: 182.3
click at [34, 53] on div "AURA v34.0 Bind AI Web Search Created with Pixso. Code Generator You /forge-age…" at bounding box center [164, 131] width 266 height 223
copy div "/forge-agent AURA v34.0 Excellent. I am ready to forge a new specialist agent f…"
